Goal: Task Accomplishment & Management: Use online tool/utility

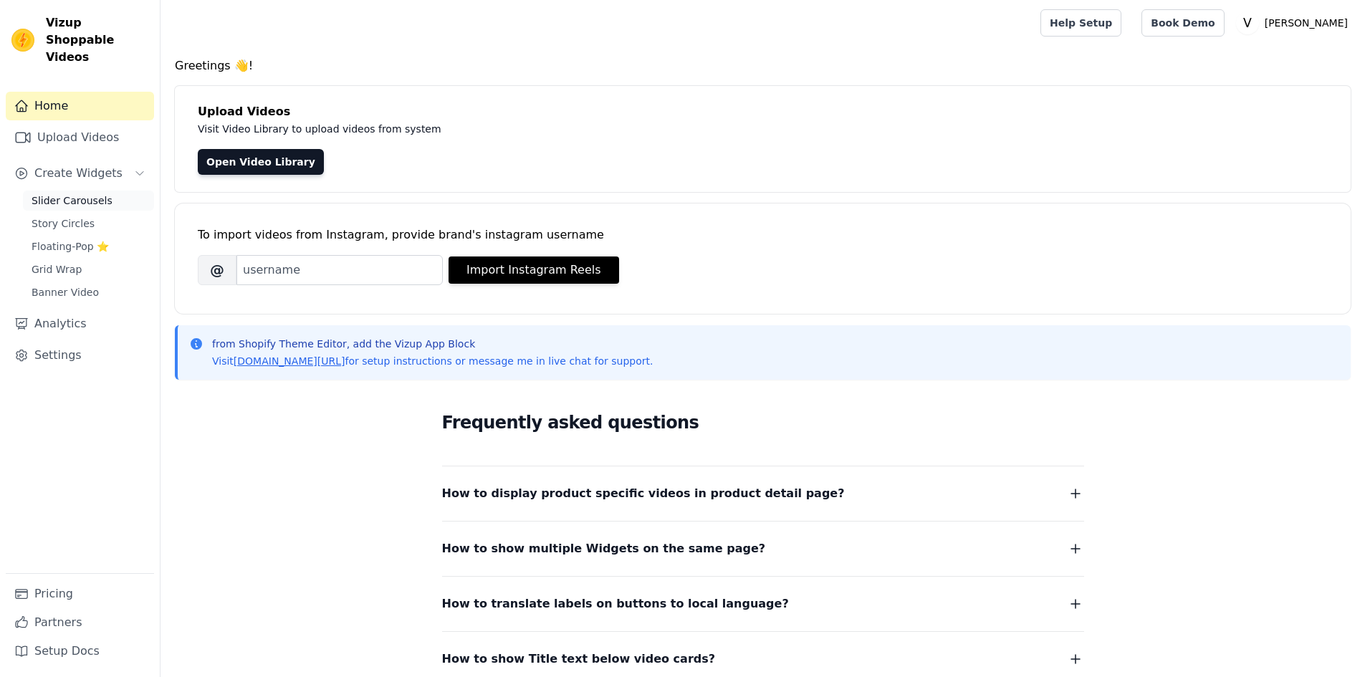
click at [61, 193] on span "Slider Carousels" at bounding box center [72, 200] width 81 height 14
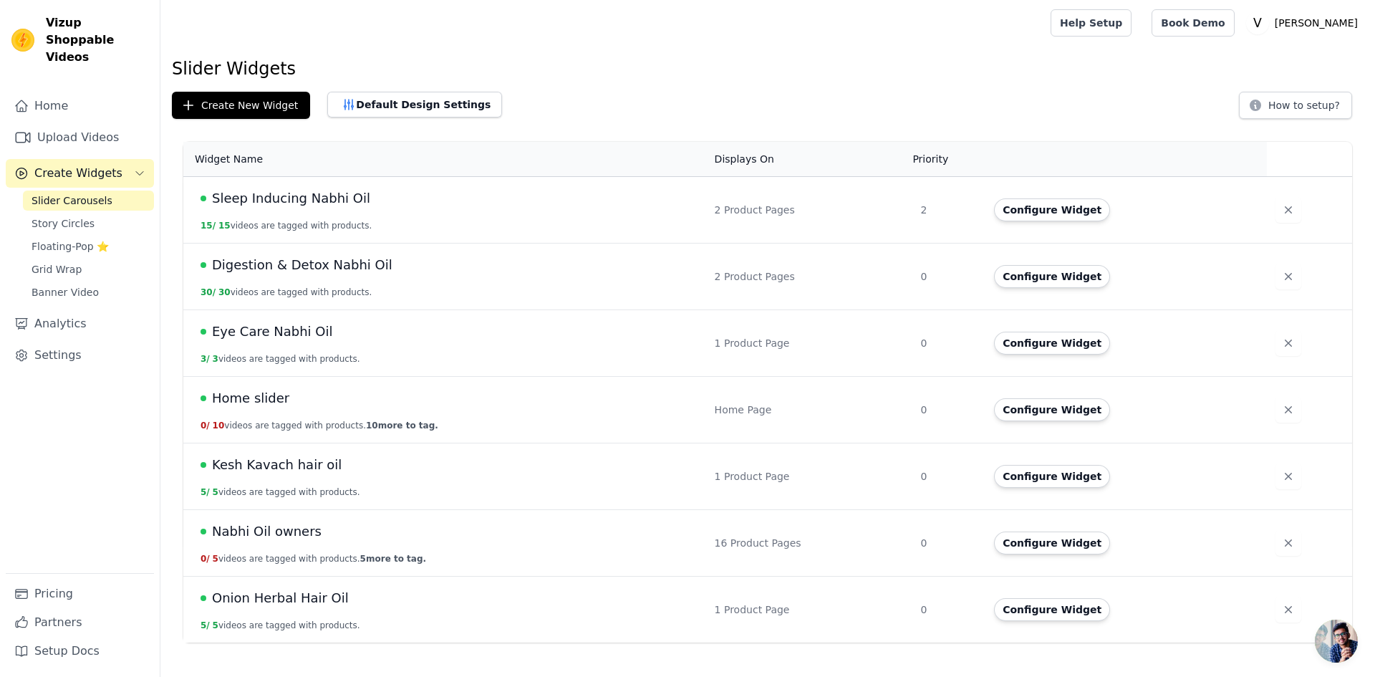
click at [284, 527] on span "Nabhi Oil owners" at bounding box center [267, 531] width 110 height 20
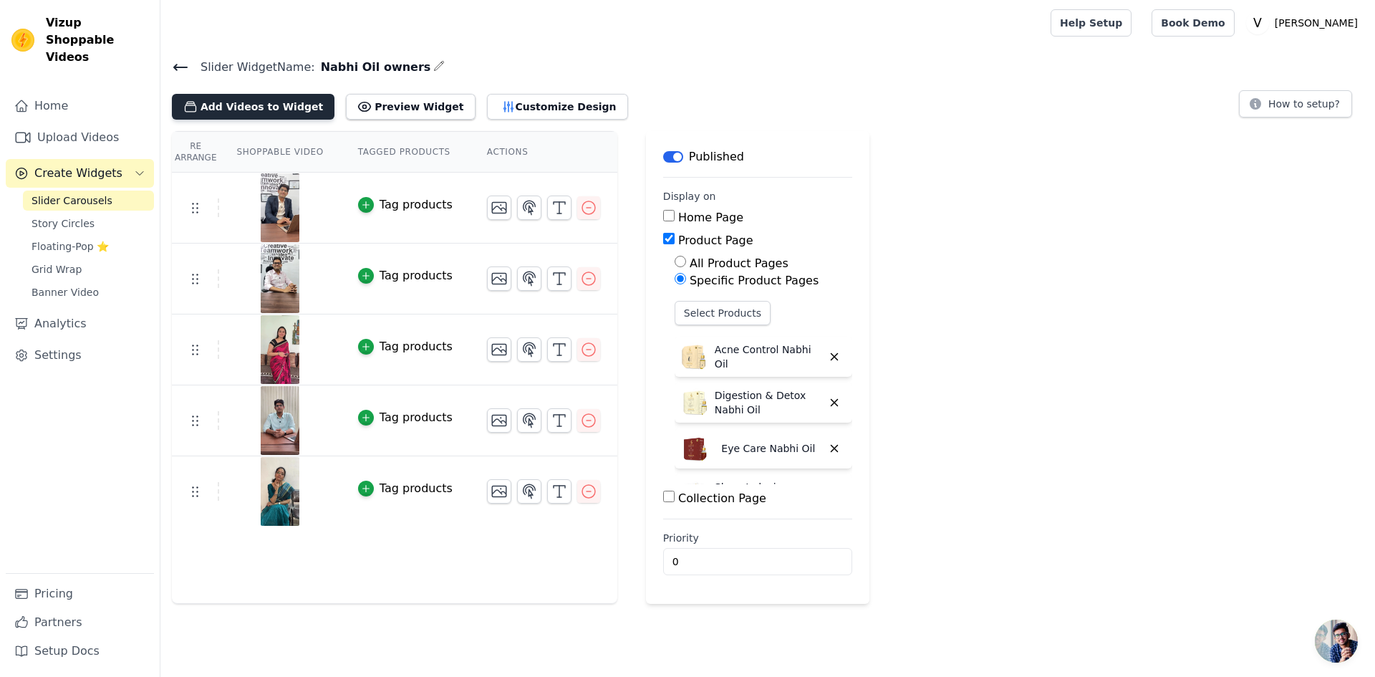
click at [279, 116] on button "Add Videos to Widget" at bounding box center [253, 107] width 163 height 26
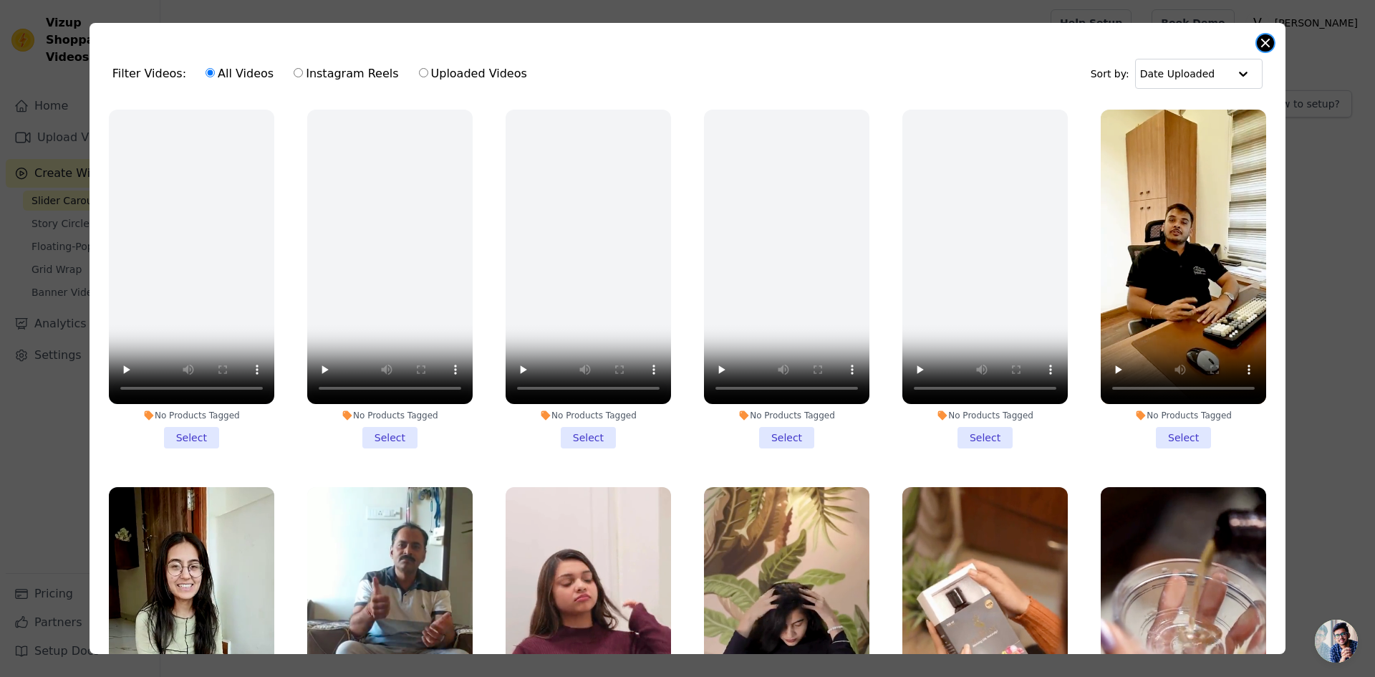
click at [1263, 44] on button "Close modal" at bounding box center [1265, 42] width 17 height 17
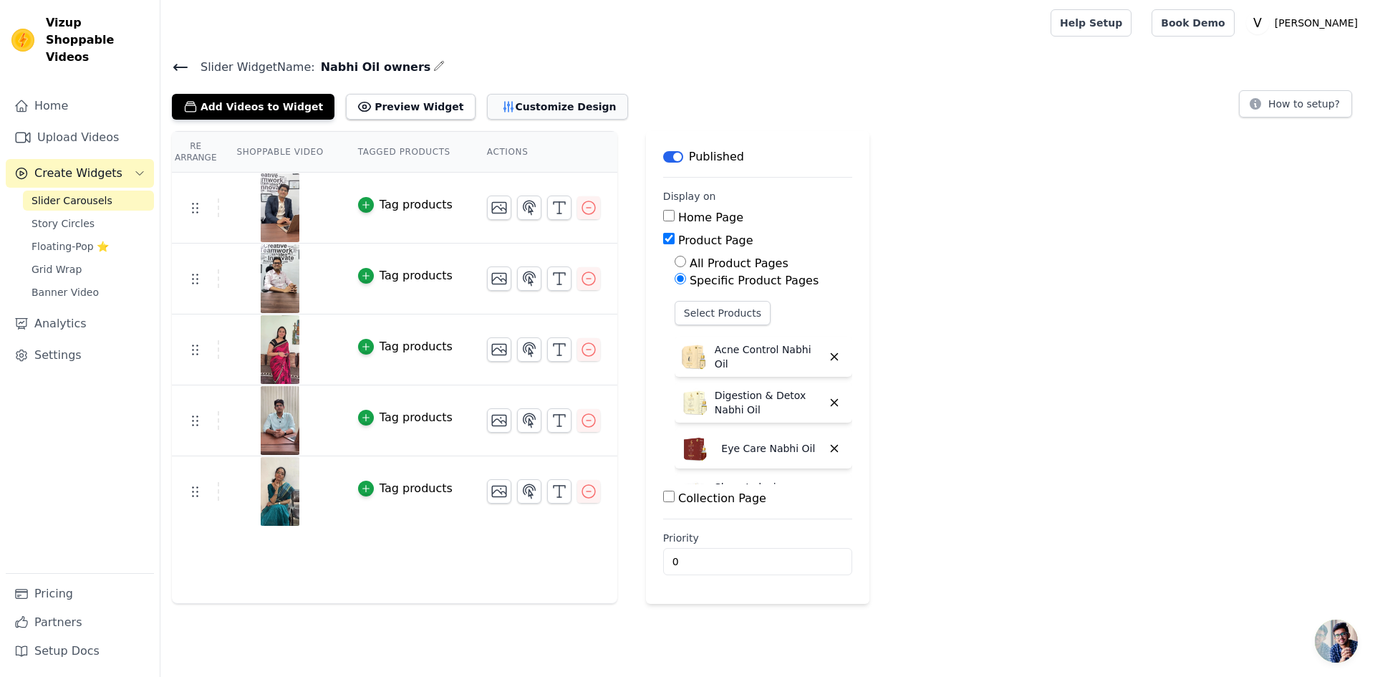
click at [505, 114] on button "Customize Design" at bounding box center [557, 107] width 141 height 26
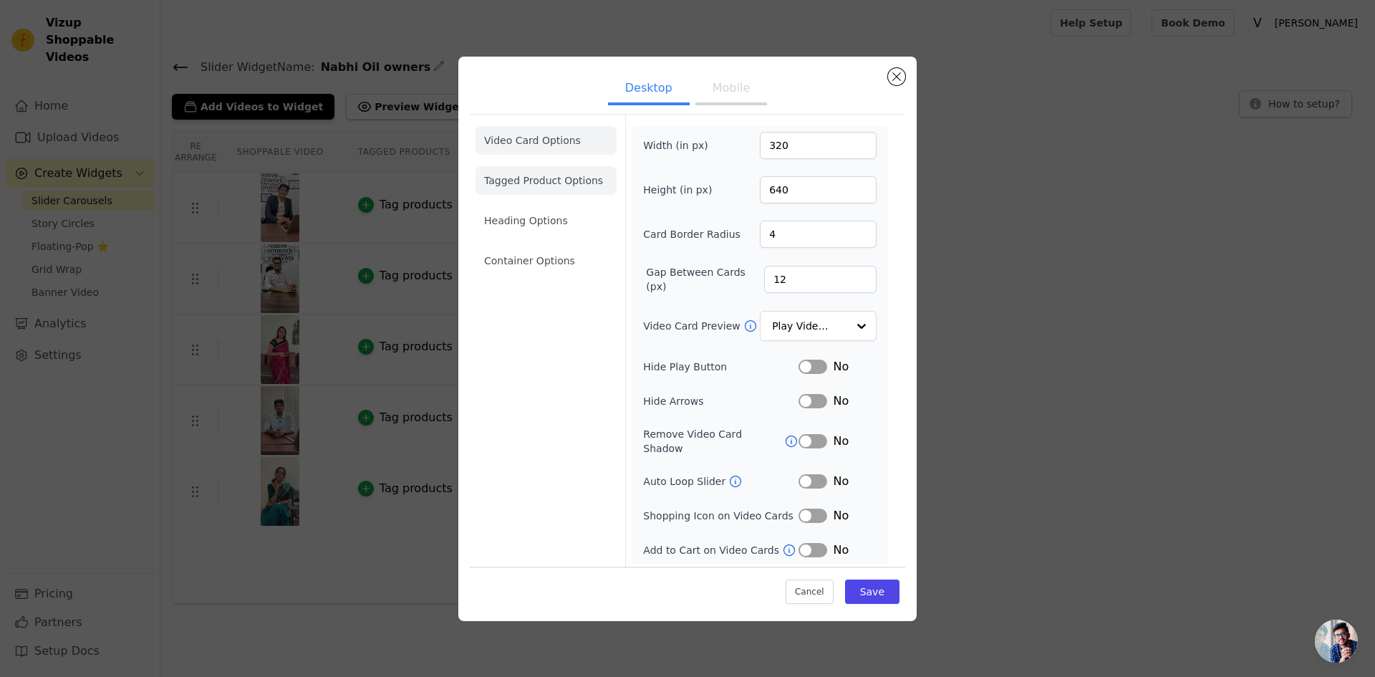
click at [569, 182] on li "Tagged Product Options" at bounding box center [546, 180] width 141 height 29
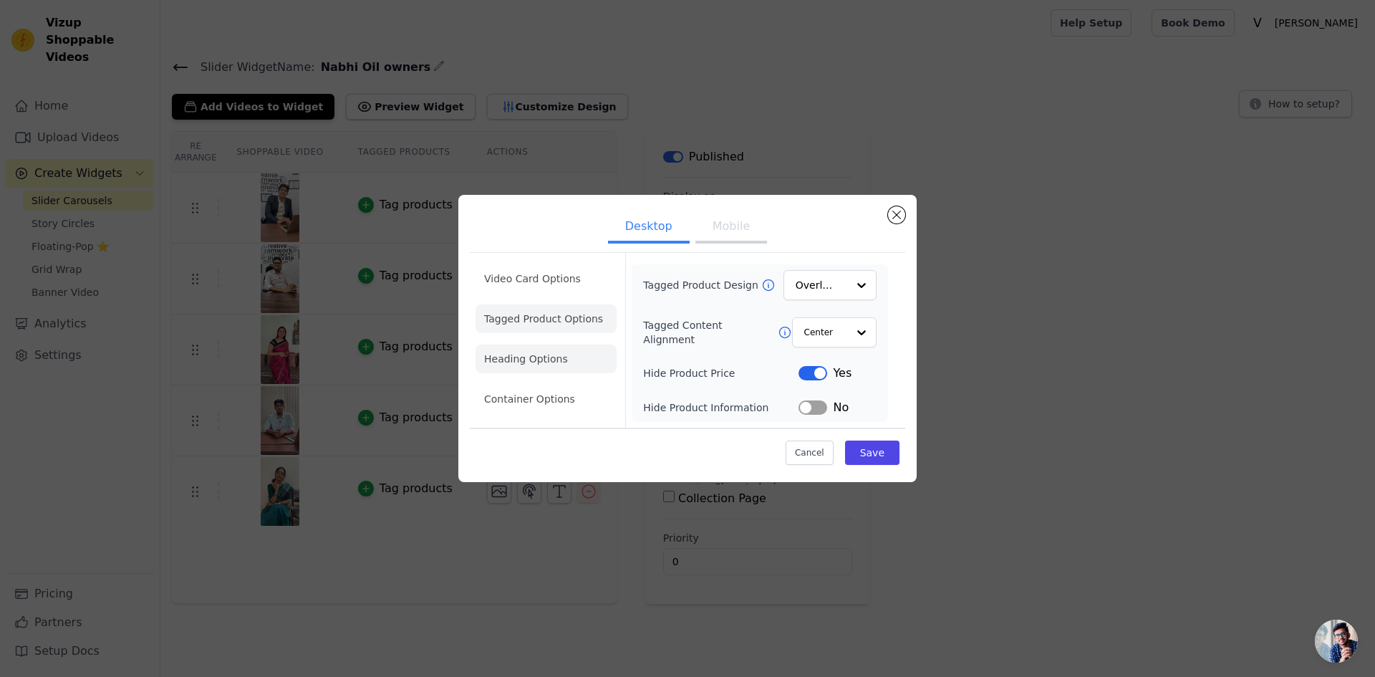
click at [529, 365] on li "Heading Options" at bounding box center [546, 359] width 141 height 29
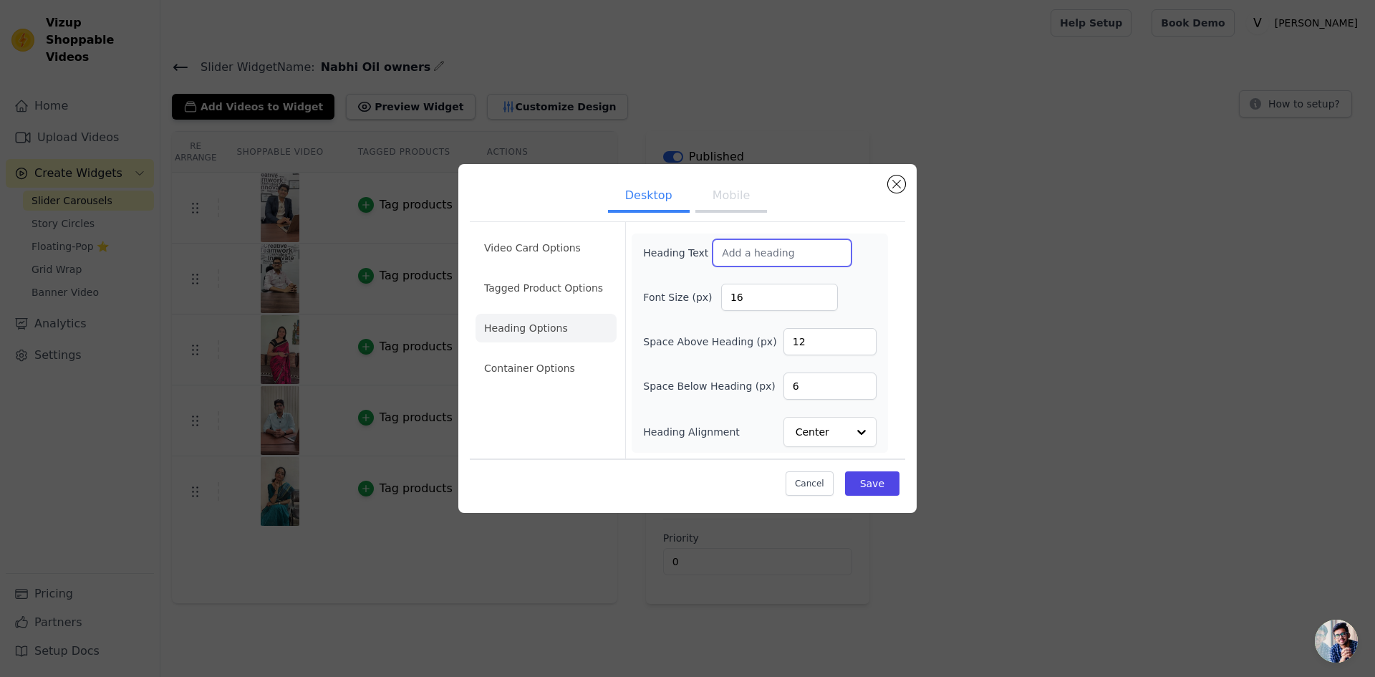
click at [784, 245] on input "Heading Text" at bounding box center [782, 252] width 139 height 27
paste input "Why Nabhi Therapy ?"
type input "Why Nabhi Therapy ?"
drag, startPoint x: 743, startPoint y: 298, endPoint x: 716, endPoint y: 299, distance: 27.9
click at [716, 299] on div "Font Size (px) 16" at bounding box center [760, 297] width 234 height 27
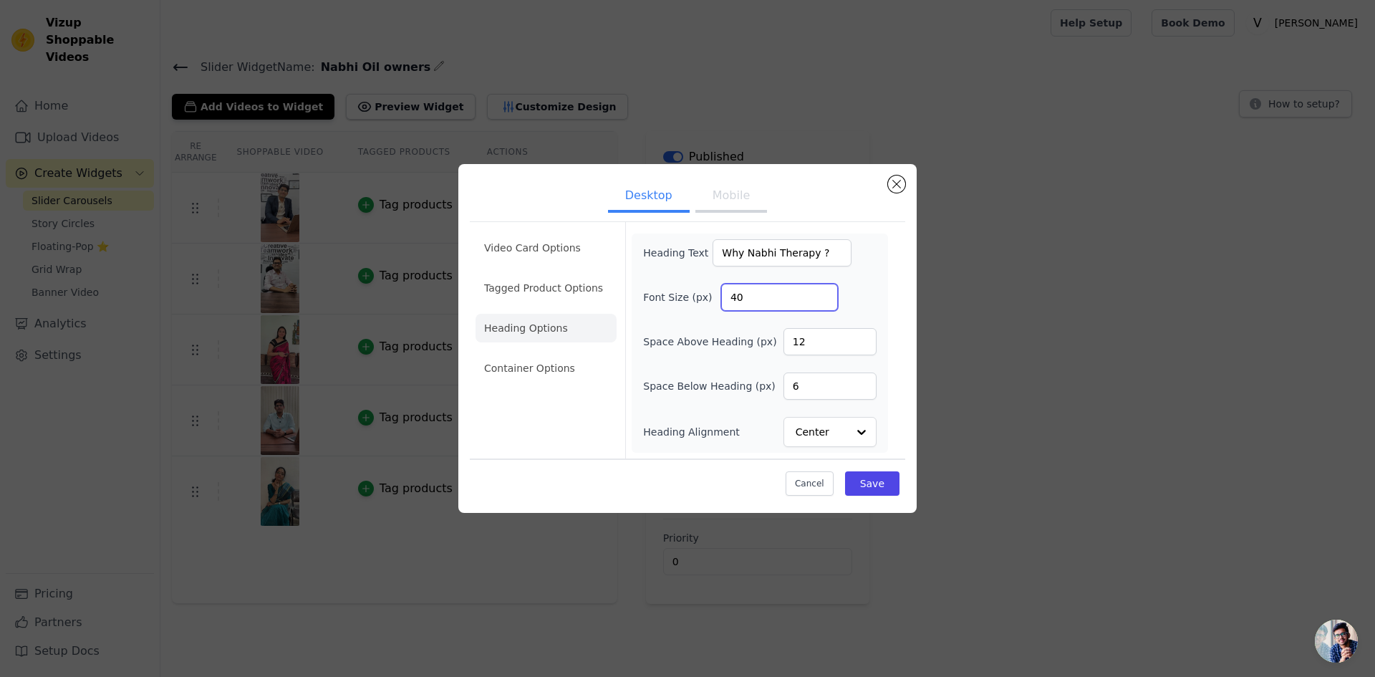
type input "40"
click at [866, 291] on div "Font Size (px) 40" at bounding box center [760, 297] width 234 height 27
click at [857, 438] on div at bounding box center [861, 432] width 29 height 29
click at [882, 491] on button "Save" at bounding box center [872, 483] width 54 height 24
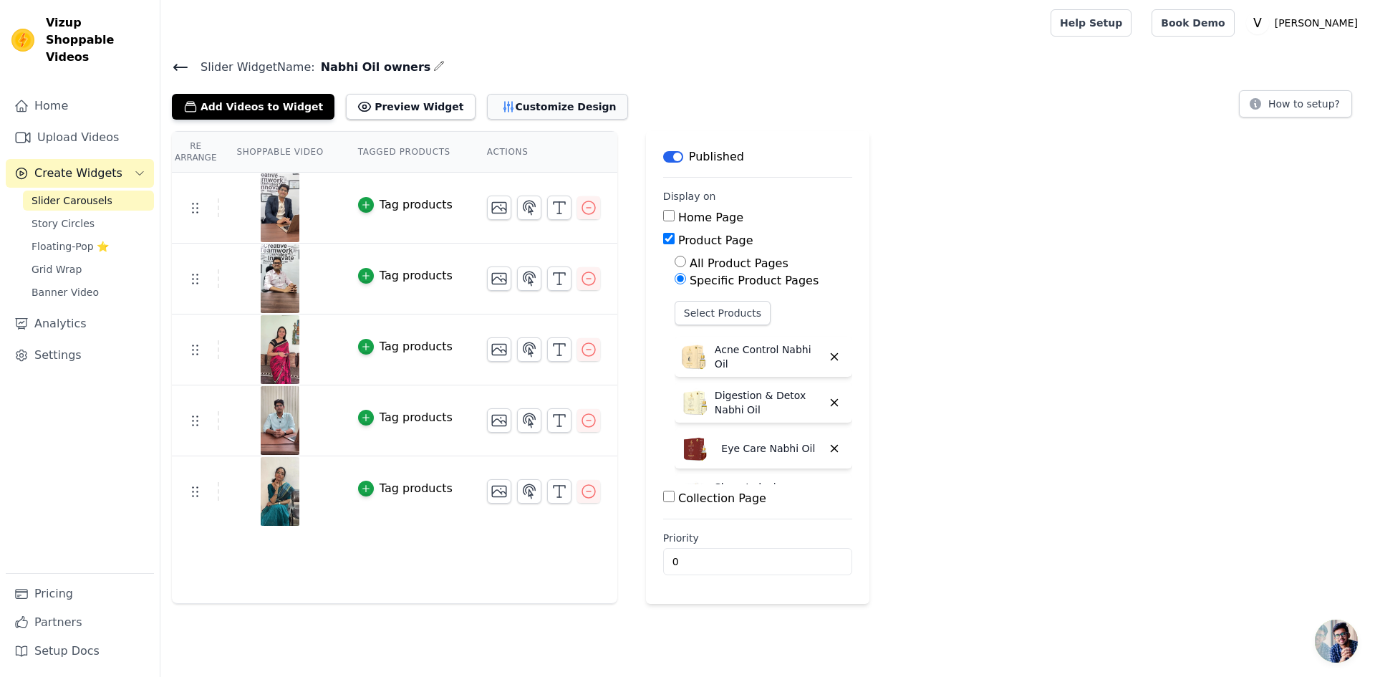
click at [487, 110] on button "Customize Design" at bounding box center [557, 107] width 141 height 26
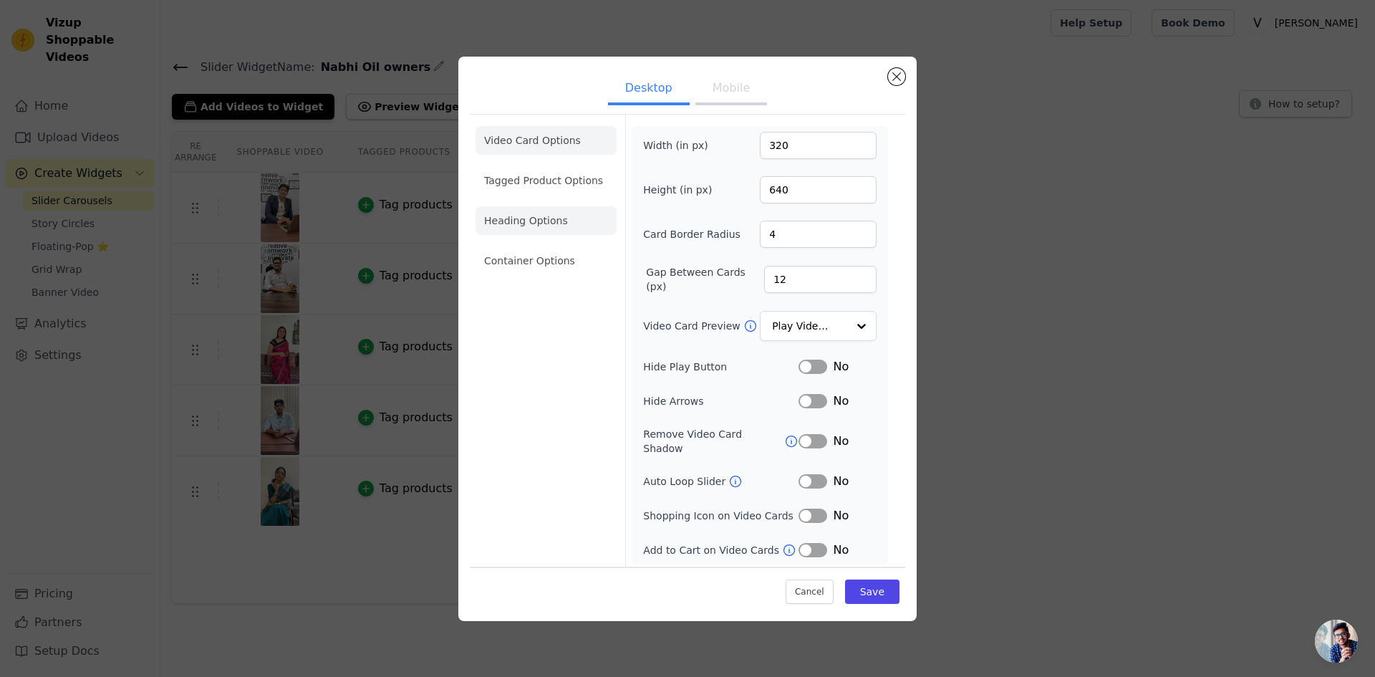
click at [513, 226] on li "Heading Options" at bounding box center [546, 220] width 141 height 29
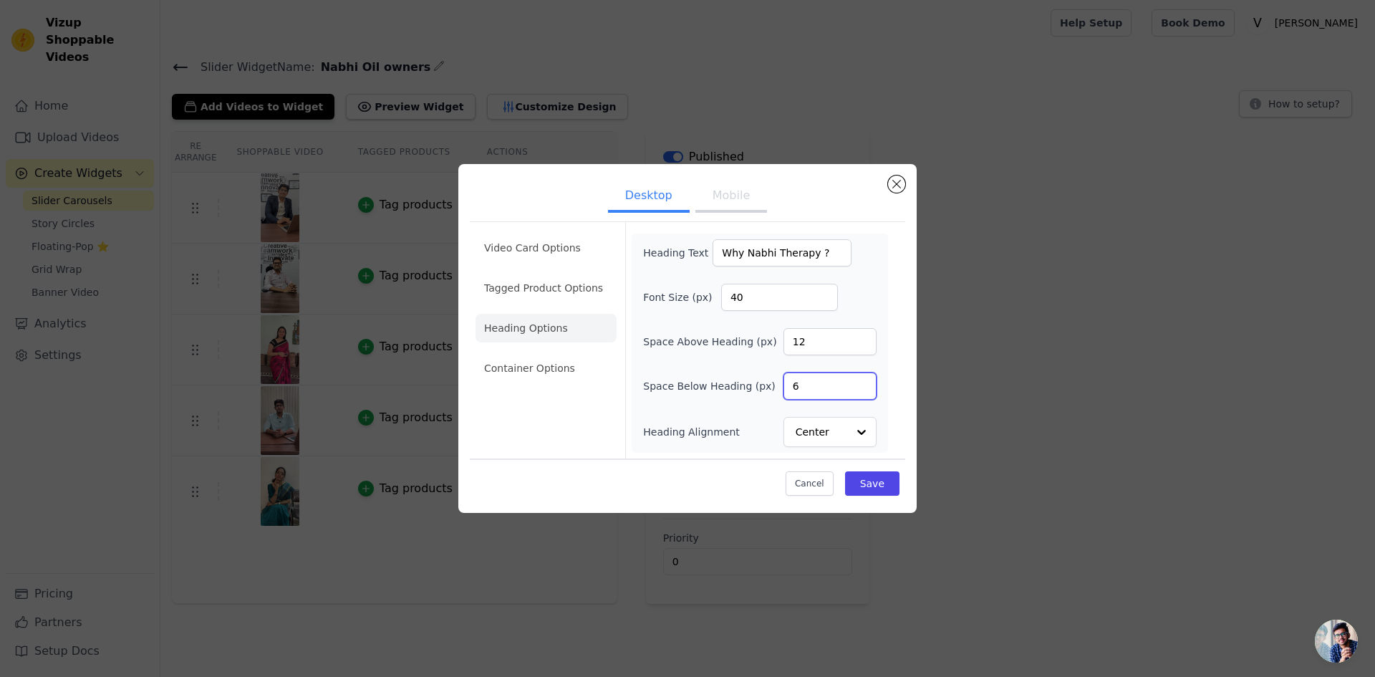
click at [831, 393] on input "6" at bounding box center [830, 385] width 93 height 27
type input "20"
click at [887, 478] on button "Save" at bounding box center [872, 483] width 54 height 24
